Goal: Information Seeking & Learning: Check status

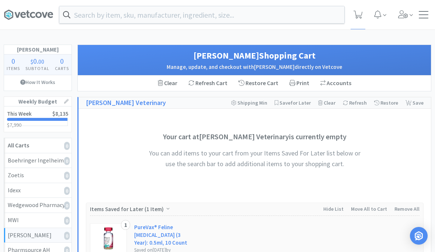
click at [427, 22] on div "Orders Shopping Discuss Discuss" at bounding box center [217, 14] width 427 height 29
click at [421, 22] on div "Orders Shopping Discuss Discuss" at bounding box center [217, 14] width 427 height 29
click at [426, 14] on div at bounding box center [423, 14] width 10 height 7
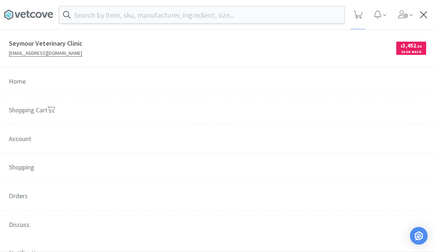
click at [20, 194] on span "Orders" at bounding box center [217, 196] width 435 height 29
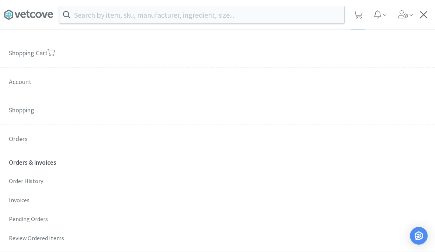
scroll to position [57, 0]
click at [14, 178] on p "Order History" at bounding box center [217, 181] width 417 height 10
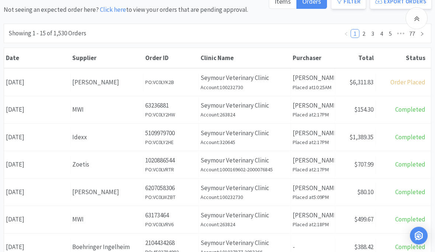
scroll to position [79, 0]
click at [105, 163] on div "Zoetis" at bounding box center [106, 164] width 69 height 10
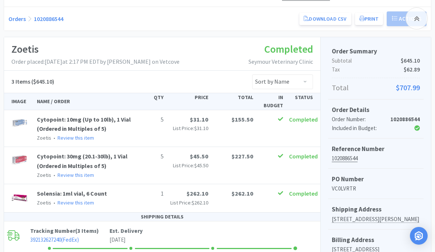
scroll to position [85, 0]
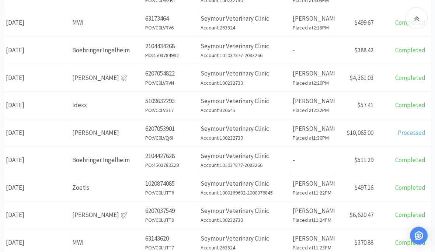
scroll to position [276, 0]
click at [69, 184] on div "Date [DATE]" at bounding box center [37, 187] width 66 height 19
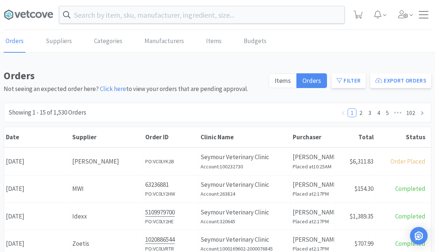
click at [292, 10] on input "text" at bounding box center [201, 14] width 285 height 17
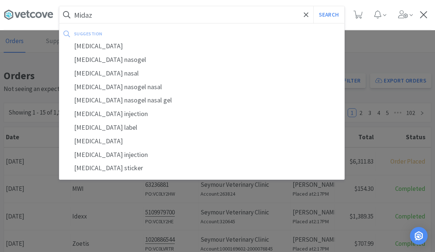
click at [102, 47] on div "[MEDICAL_DATA]" at bounding box center [201, 46] width 285 height 14
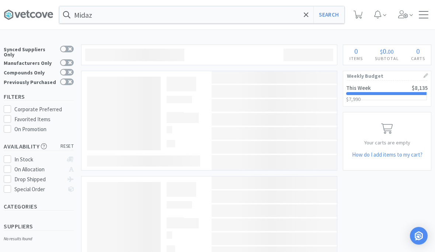
type input "[MEDICAL_DATA]"
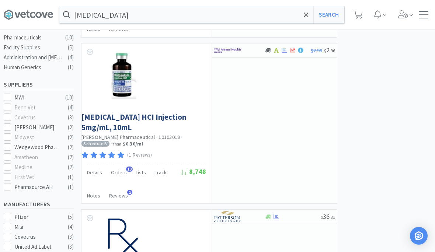
scroll to position [171, 0]
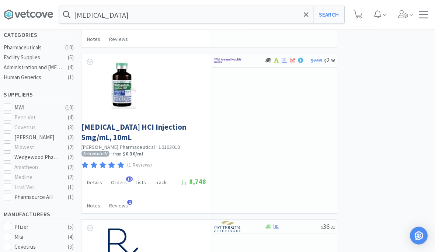
click at [268, 64] on div "$2.99 $ 2 . 96" at bounding box center [273, 134] width 125 height 160
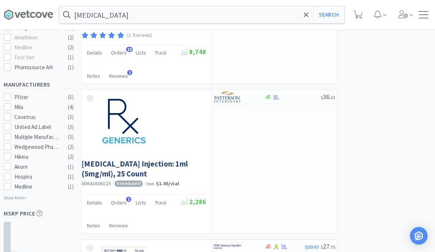
scroll to position [302, 0]
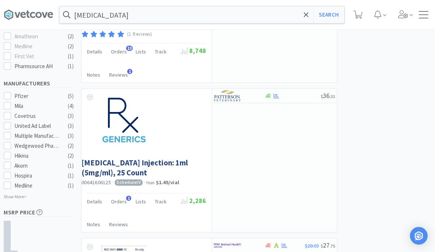
click at [175, 158] on link "[MEDICAL_DATA] Injection: 1ml (5mg/ml), 25 Count" at bounding box center [142, 168] width 123 height 20
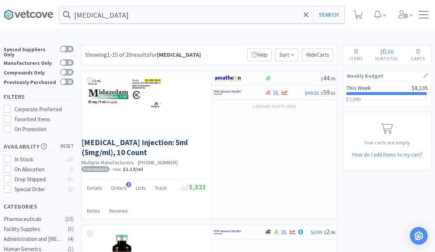
click at [425, 18] on div "[MEDICAL_DATA] Search Orders Shopping Discuss Discuss" at bounding box center [217, 14] width 427 height 29
click at [424, 13] on div at bounding box center [423, 14] width 10 height 7
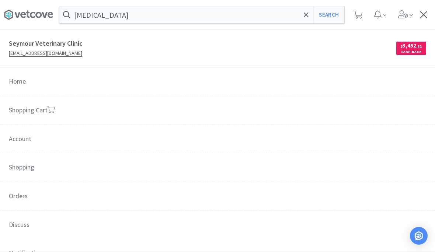
click at [17, 197] on span "Orders" at bounding box center [217, 196] width 435 height 29
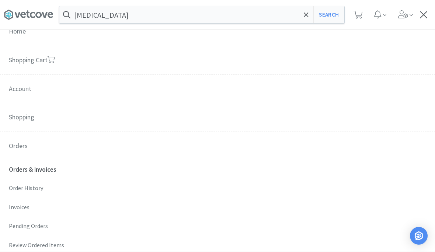
scroll to position [50, 0]
click at [18, 186] on p "Order History" at bounding box center [217, 188] width 417 height 10
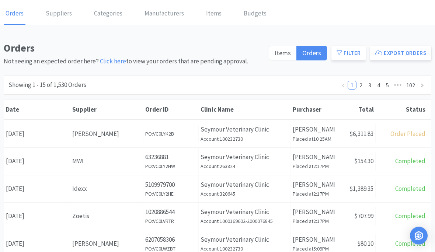
scroll to position [28, 0]
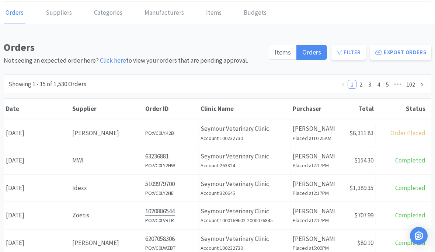
click at [31, 167] on div "Date [DATE]" at bounding box center [37, 160] width 66 height 19
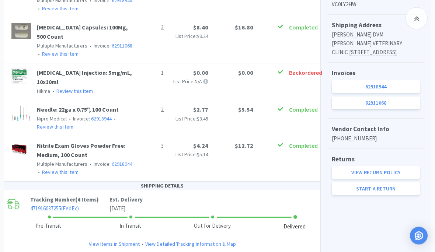
scroll to position [241, 0]
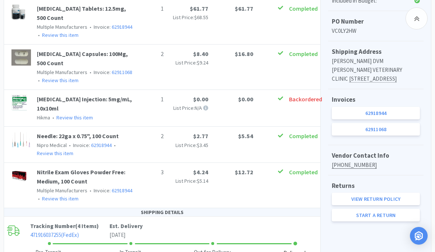
click at [73, 114] on link "Review this item" at bounding box center [74, 117] width 36 height 7
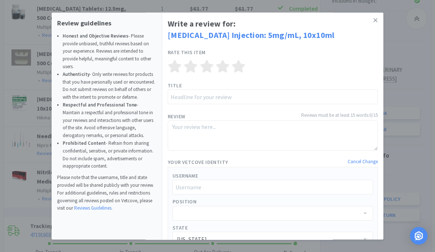
click at [378, 20] on link at bounding box center [375, 21] width 13 height 16
